Goal: Use online tool/utility: Utilize a website feature to perform a specific function

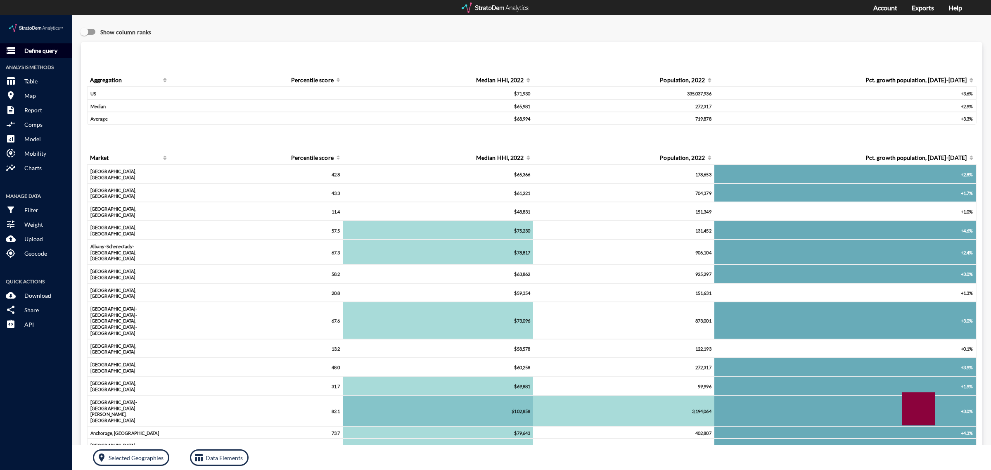
click button "storage Define query"
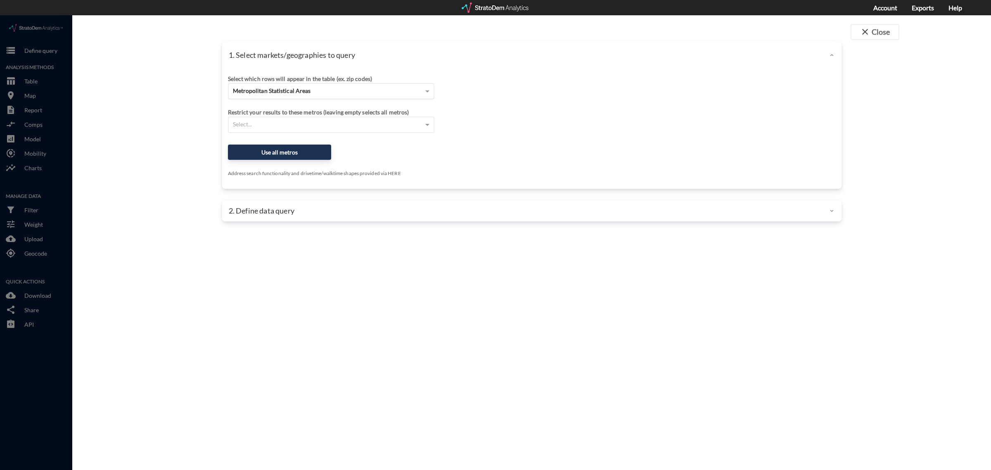
click div "Metropolitan Statistical Areas"
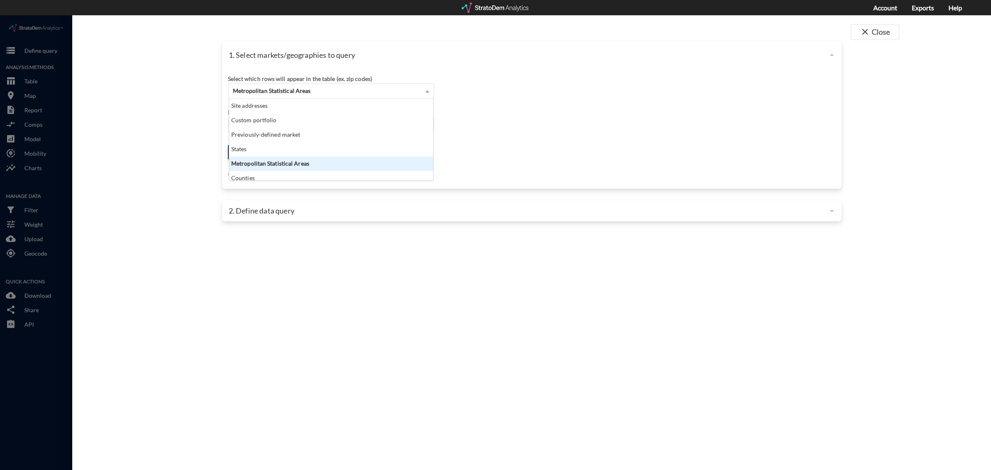
scroll to position [74, 199]
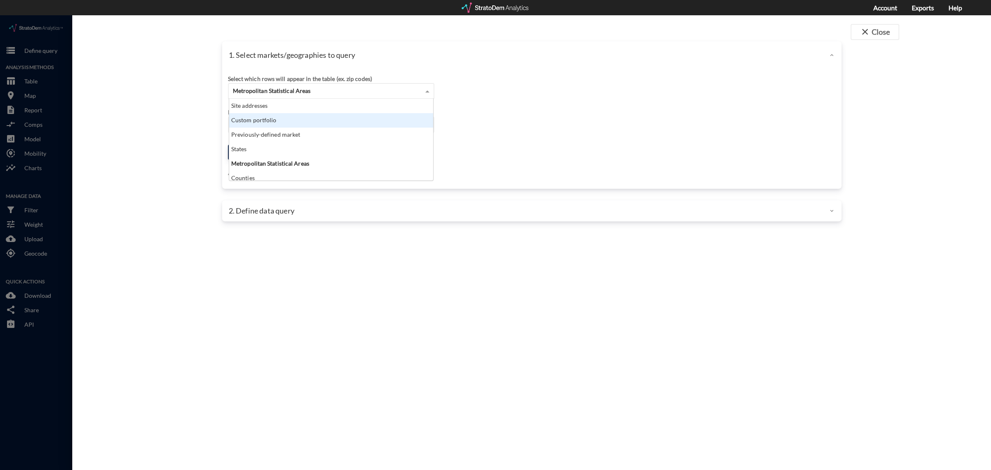
click div "Custom portfolio"
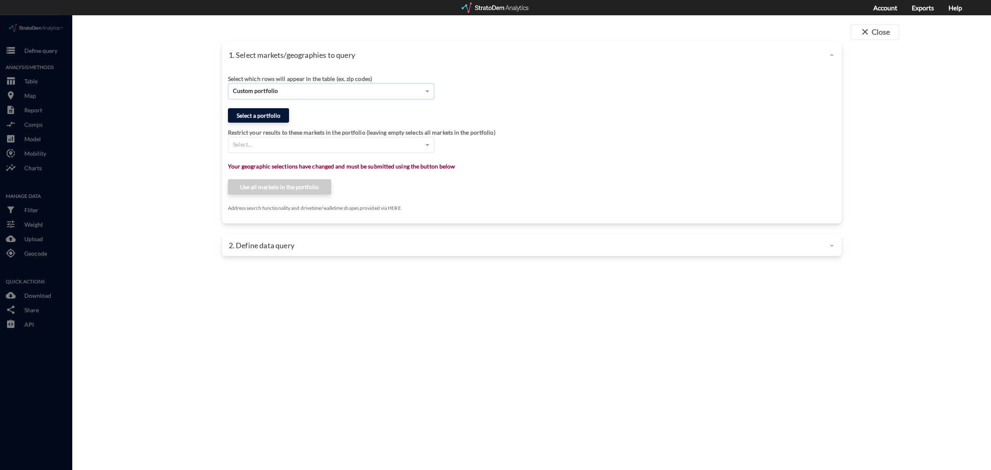
click button "Select a portfolio"
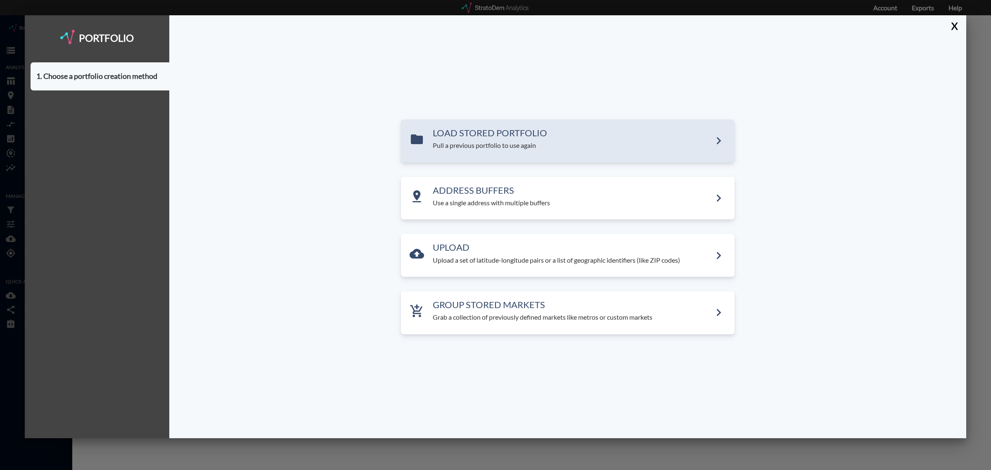
click at [541, 135] on h3 "LOAD STORED PORTFOLIO" at bounding box center [572, 133] width 279 height 10
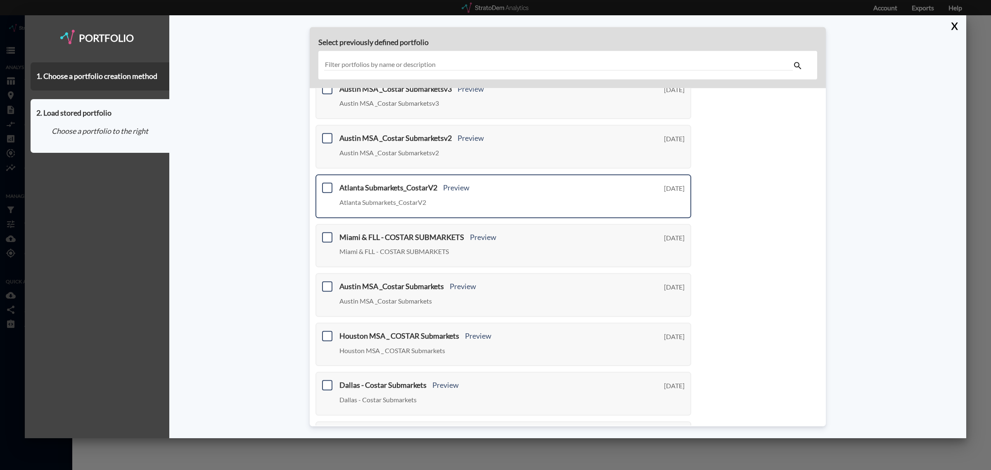
scroll to position [196, 0]
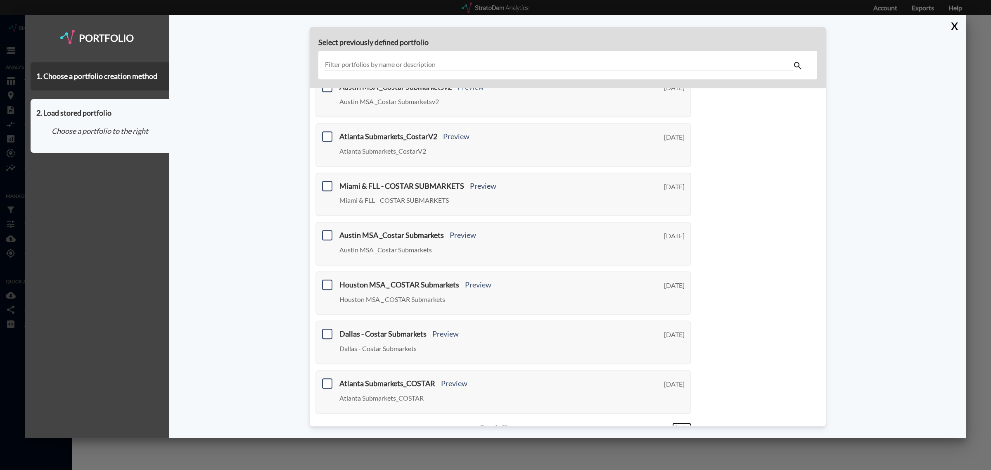
click at [680, 422] on link "Next >" at bounding box center [681, 426] width 19 height 9
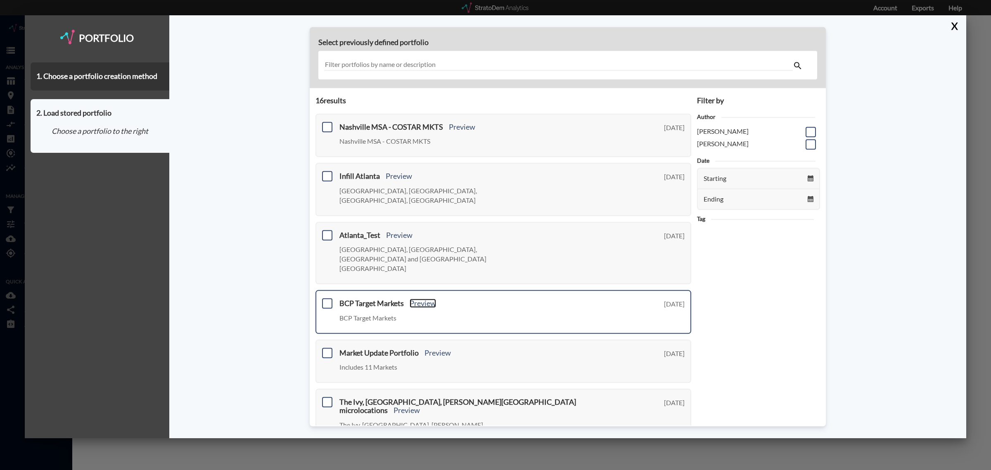
click at [425, 298] on link "Preview" at bounding box center [422, 302] width 26 height 9
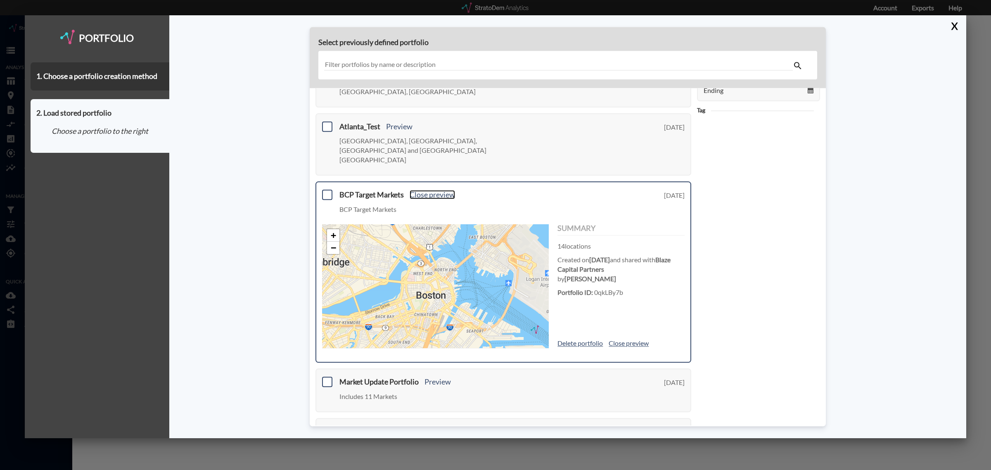
scroll to position [155, 0]
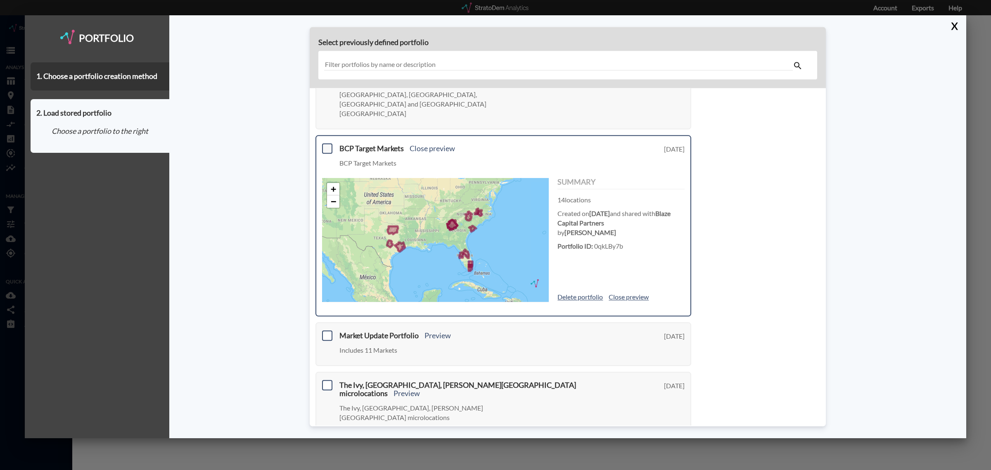
click at [329, 143] on span at bounding box center [327, 148] width 10 height 10
click at [326, 145] on input "checkbox" at bounding box center [326, 145] width 0 height 0
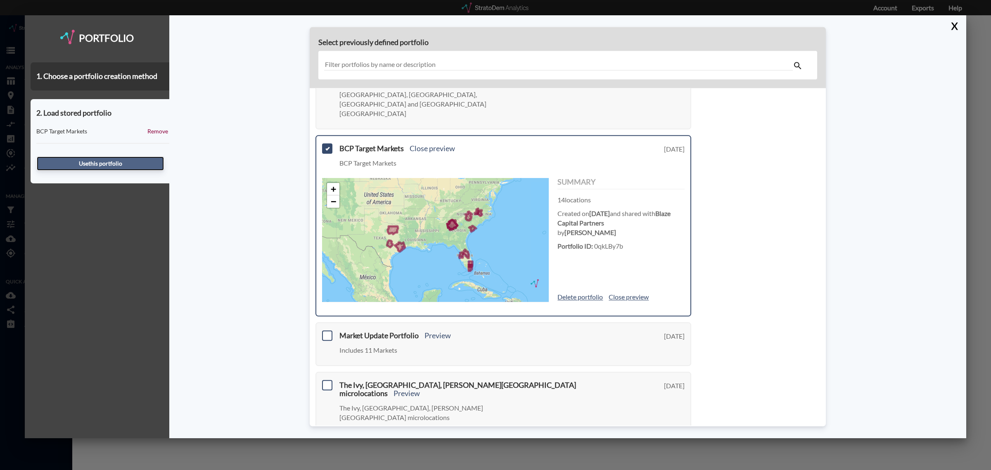
click at [108, 166] on button "Use this portfolio" at bounding box center [100, 163] width 127 height 14
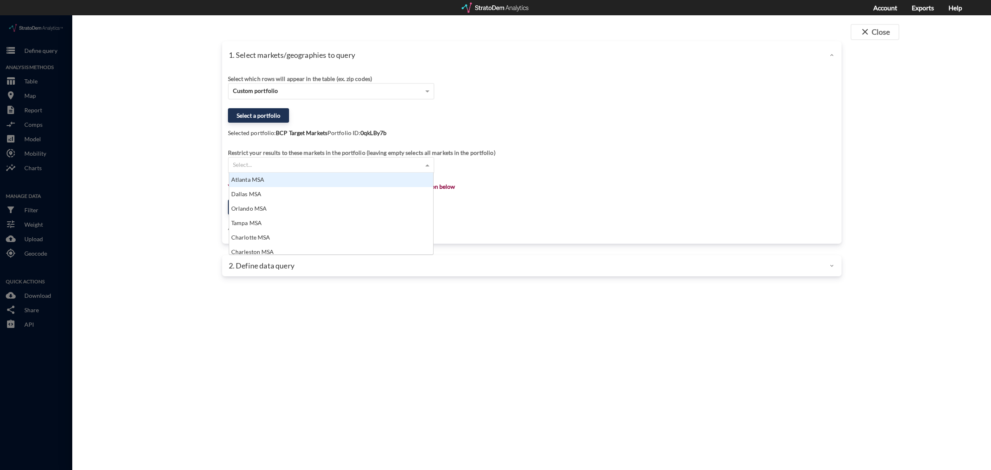
click div "Select..."
click div "Select which rows will appear in the table (ex. zip codes) Custom portfolio Sel…"
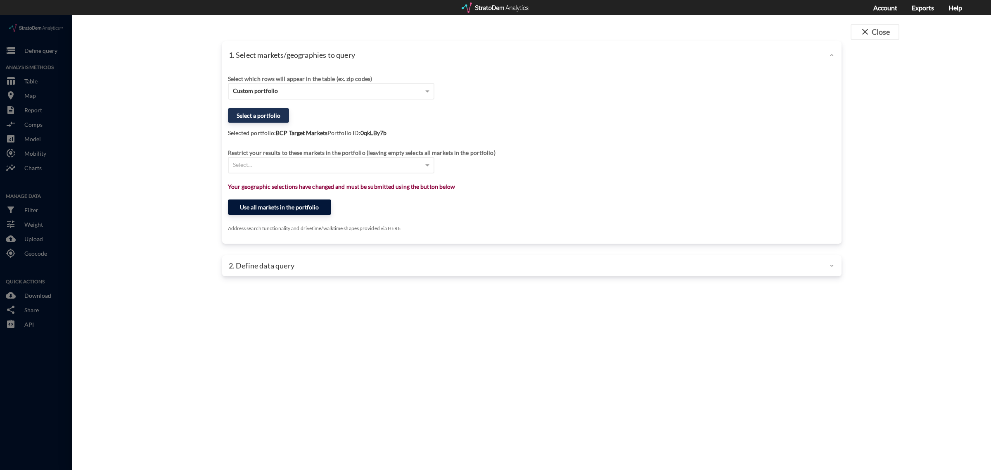
click button "Use all markets in the portfolio"
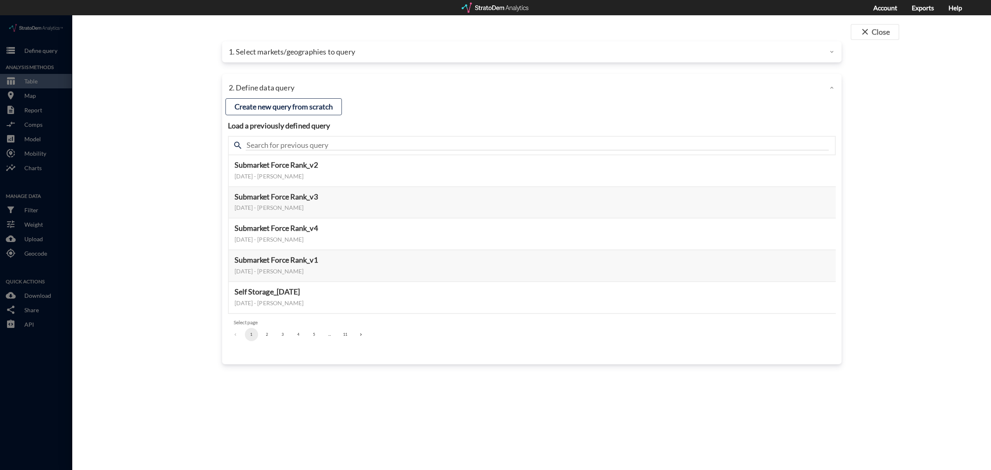
click button "2"
click button "5"
click button "6"
click button "7"
click button "8"
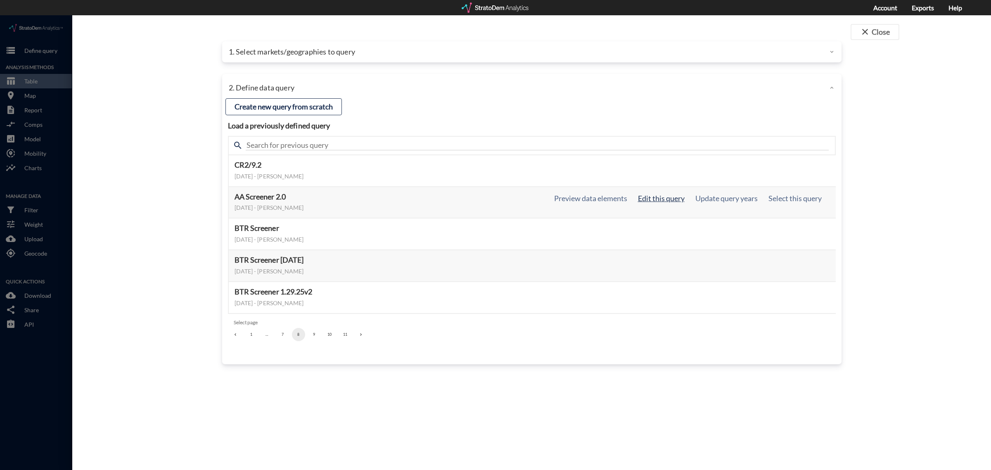
click button "Edit this query"
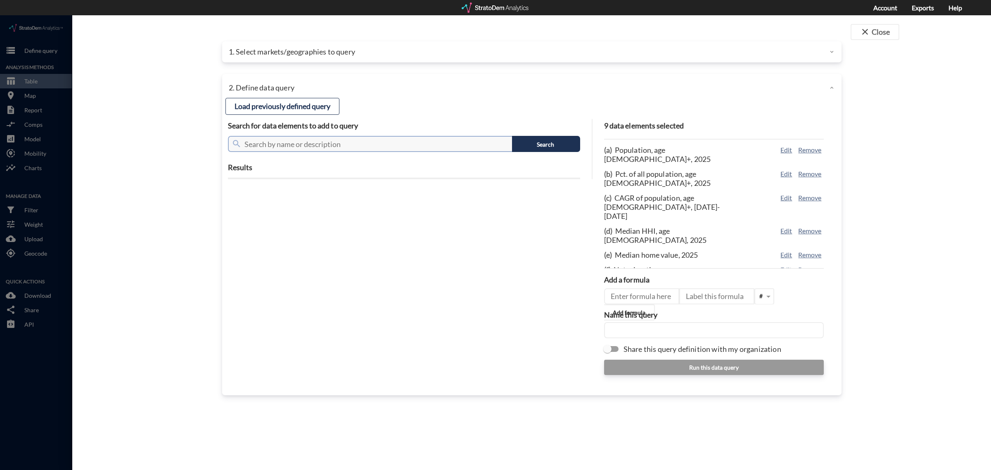
click input "text"
type input "homeowner"
click div "Households by homeownership status"
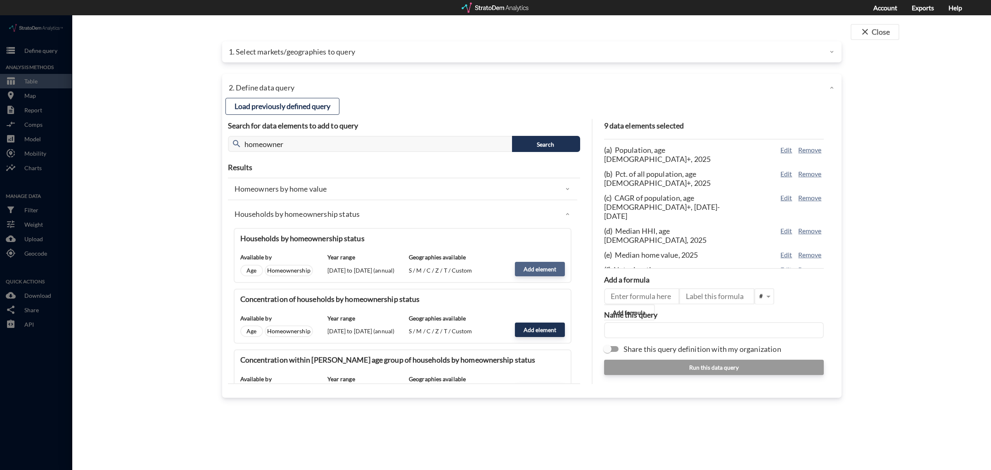
click button "Add element"
type input "HOMEOWNERSHIP_STATUS"
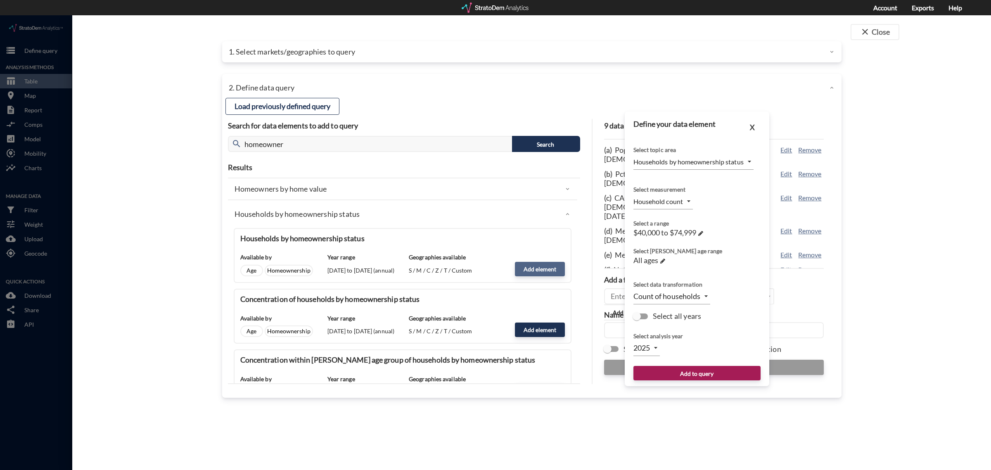
type input "COUNT_OWNER_RENTER"
click link "All households →"
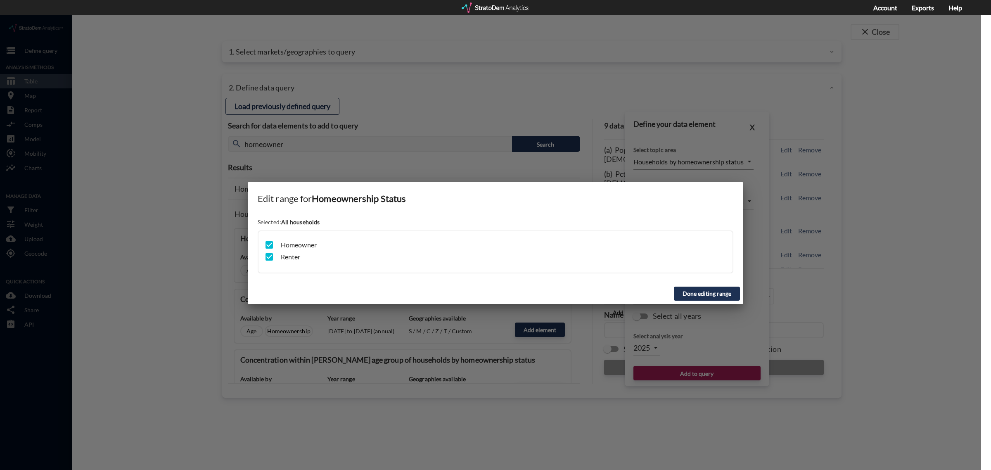
click input "checkbox"
checkbox input "false"
click button "Done editing range"
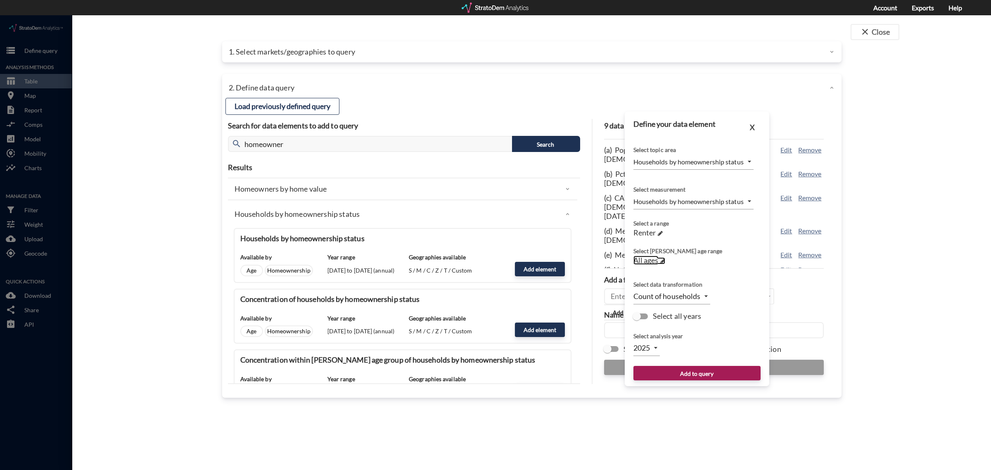
click span
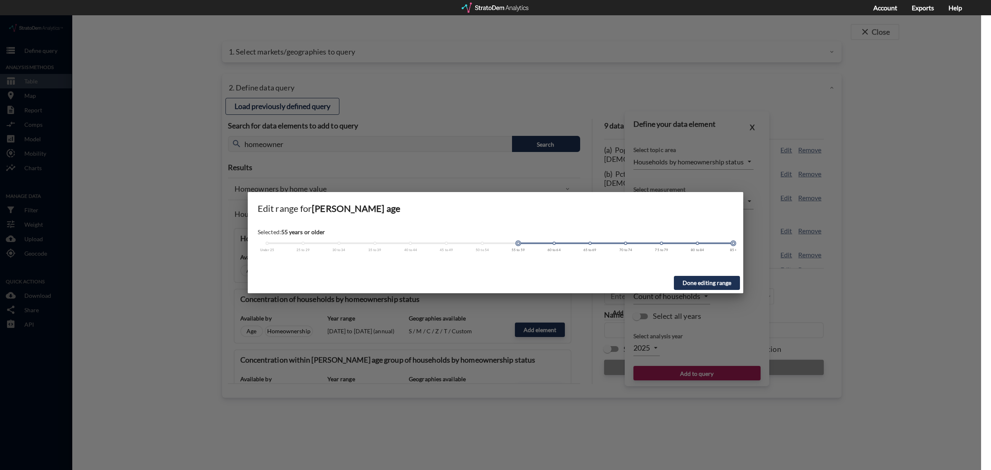
drag, startPoint x: 267, startPoint y: 227, endPoint x: 509, endPoint y: 242, distance: 242.3
click div "Selected: 55 years or older Under 25 25 to 29 30 to 34 35 to 39 40 to 44 45 to …"
click div "Under 25 25 to 29 30 to 34 35 to 39 40 to 44 45 to 49 50 to 54 55 to 59 60 to 6…"
click button "Done editing range"
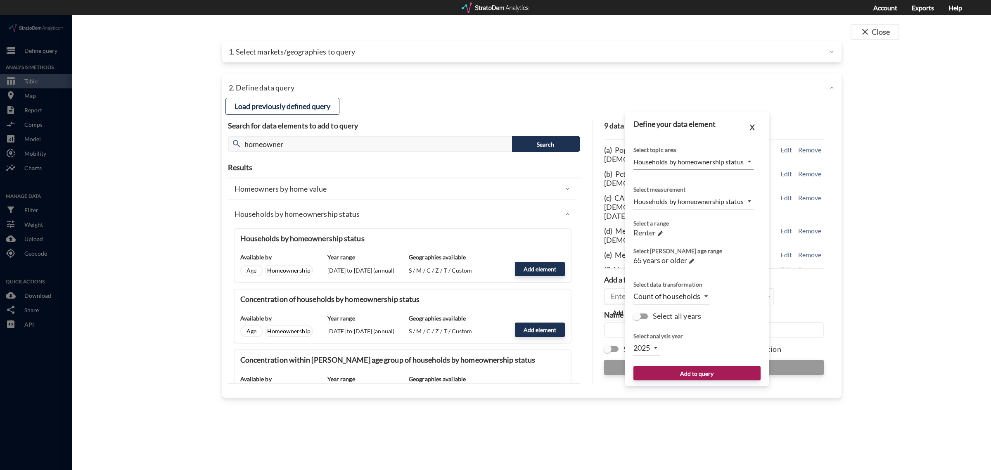
click body "/vantagepoint/us/-1 storage Define query Analysis Methods table_chart Table roo…"
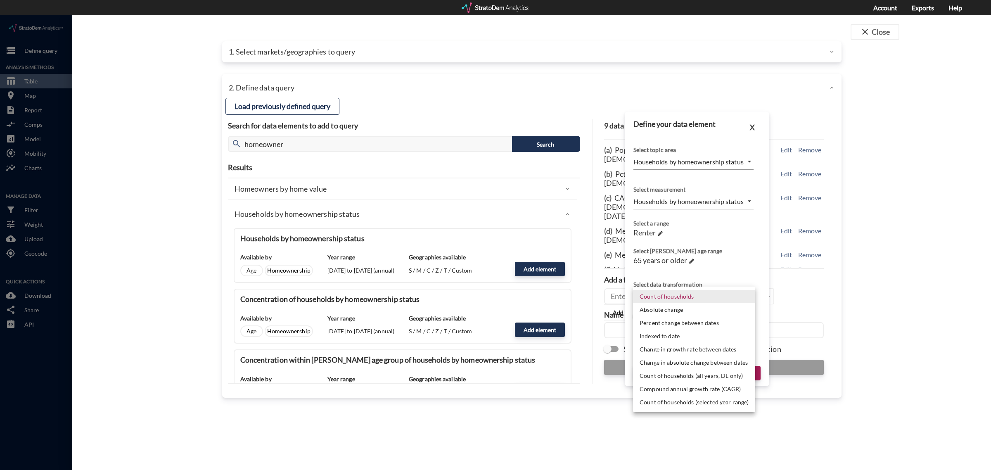
click div
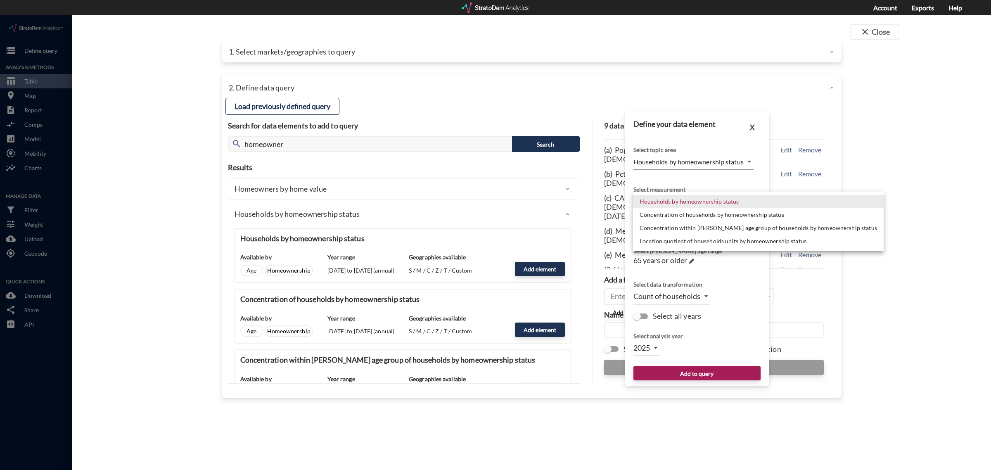
click body "/vantagepoint/us/-1 storage Define query Analysis Methods table_chart Table roo…"
click li "Concentration of households by homeownership status"
type input "PERCENTAGE_OF_TOTAL_OWNER_RENTER"
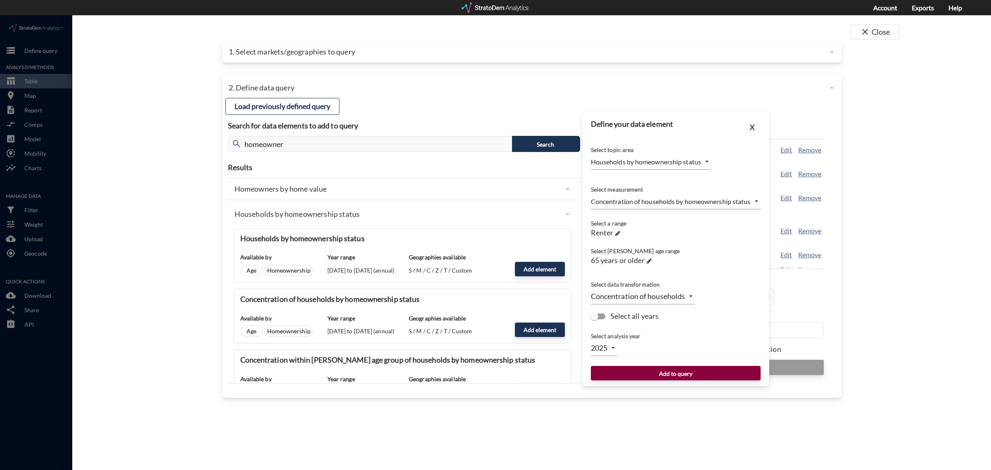
click button "Add to query"
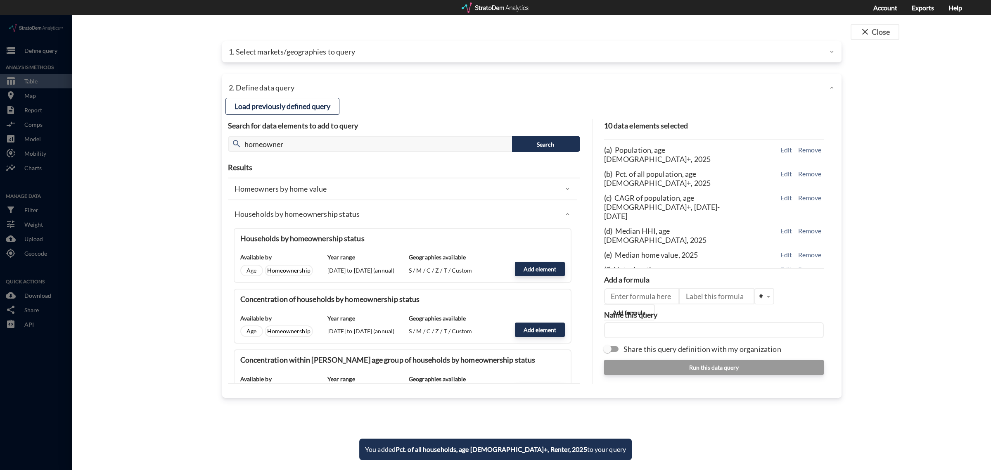
click input "text"
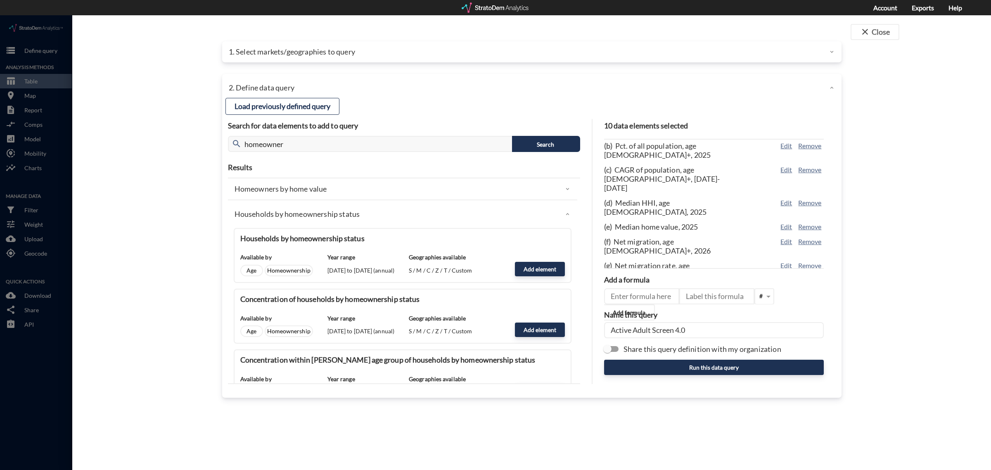
scroll to position [43, 0]
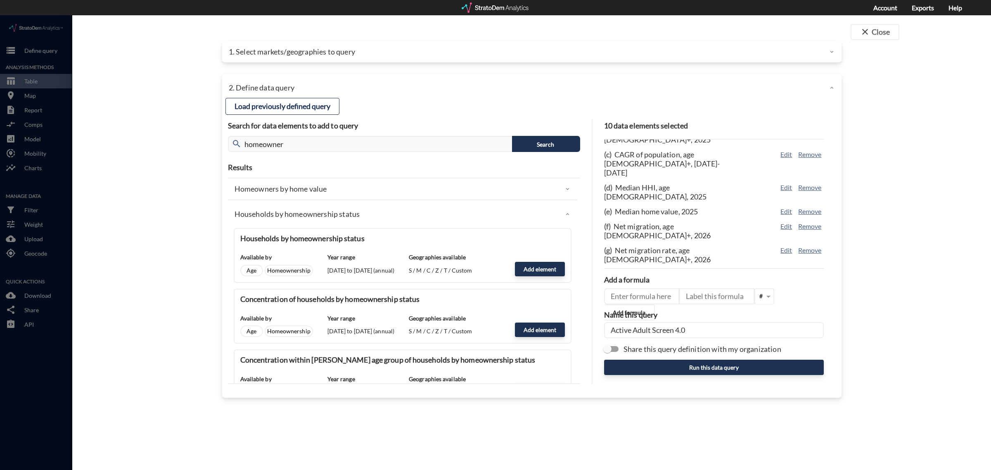
type input "Active Adult Screen 4.0"
click input "Share this query definition with my organization"
checkbox input "true"
click button "Run this data query"
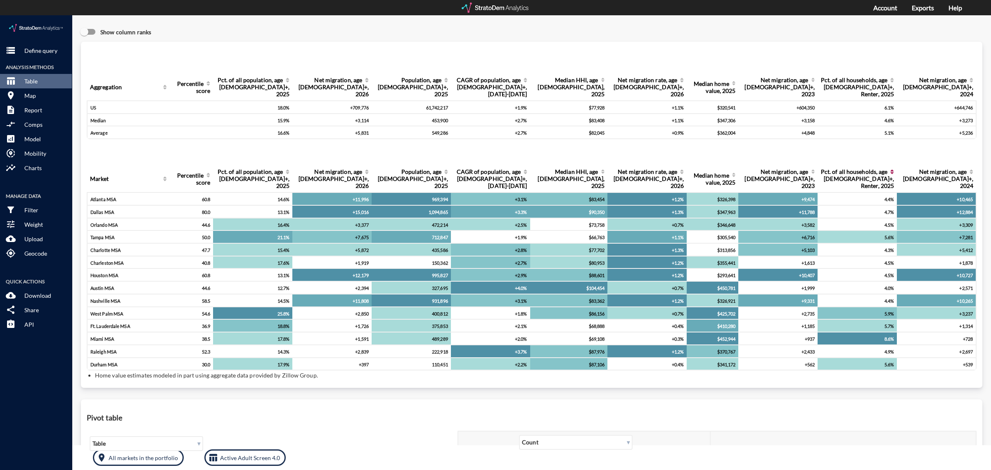
click icon
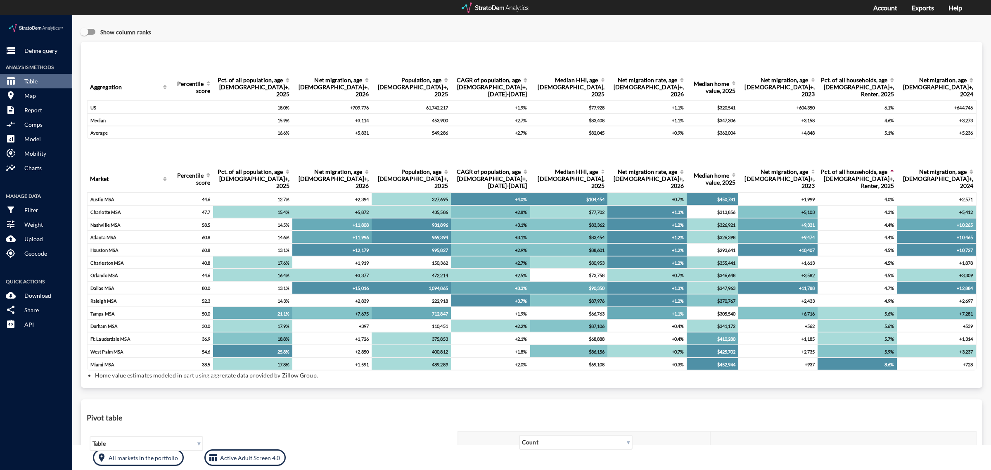
click icon
